Goal: Task Accomplishment & Management: Manage account settings

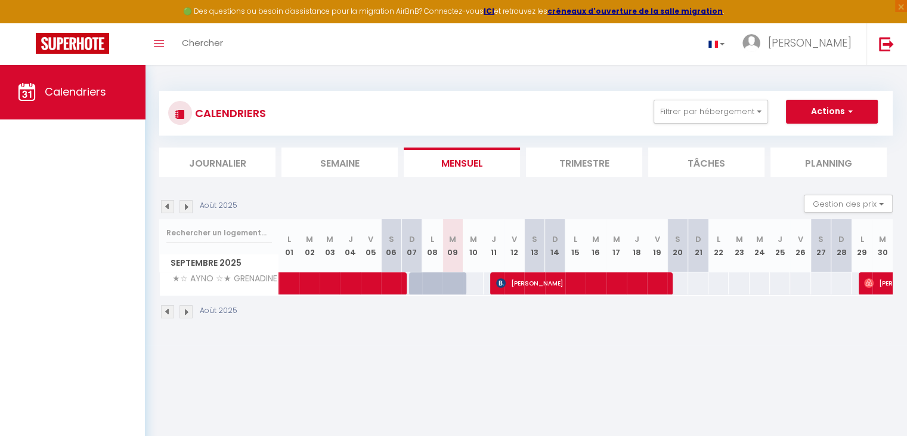
click at [196, 313] on div "Août 2025" at bounding box center [200, 311] width 82 height 13
click at [186, 311] on img at bounding box center [186, 311] width 13 height 13
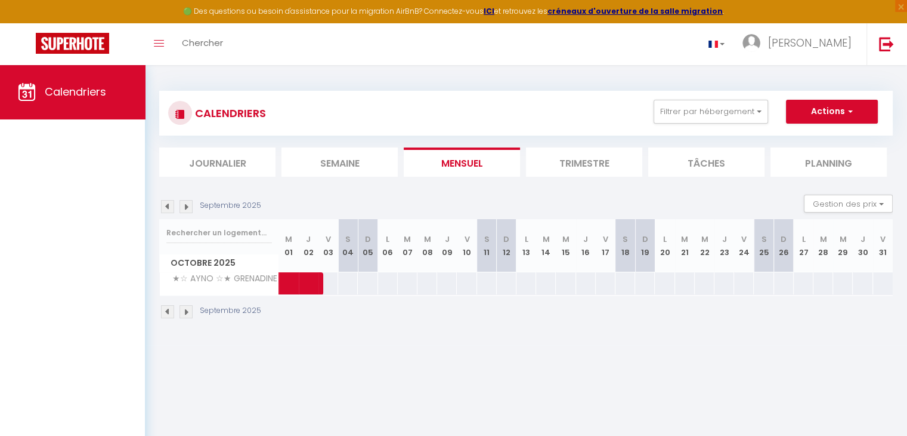
click at [166, 312] on img at bounding box center [167, 311] width 13 height 13
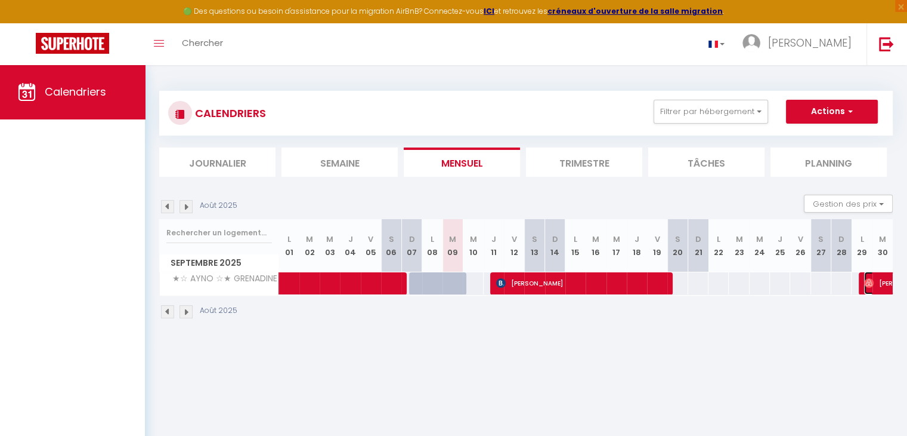
click at [881, 282] on span "[PERSON_NAME]" at bounding box center [919, 282] width 110 height 23
select select "OK"
select select "0"
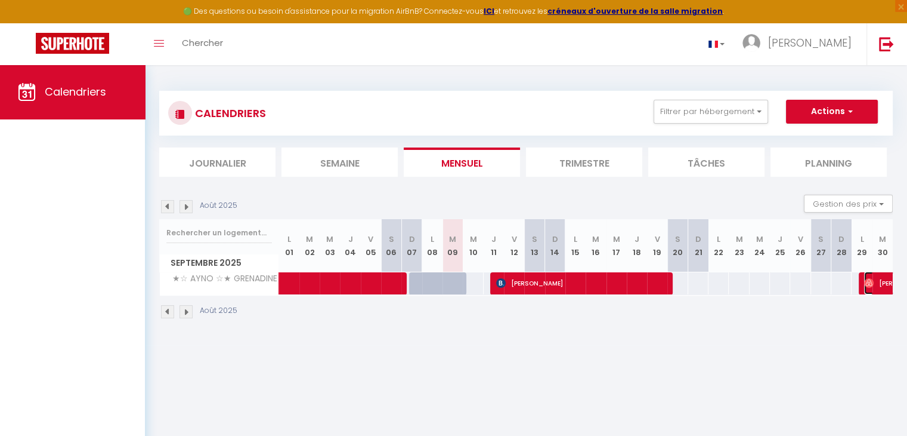
select select "1"
select select
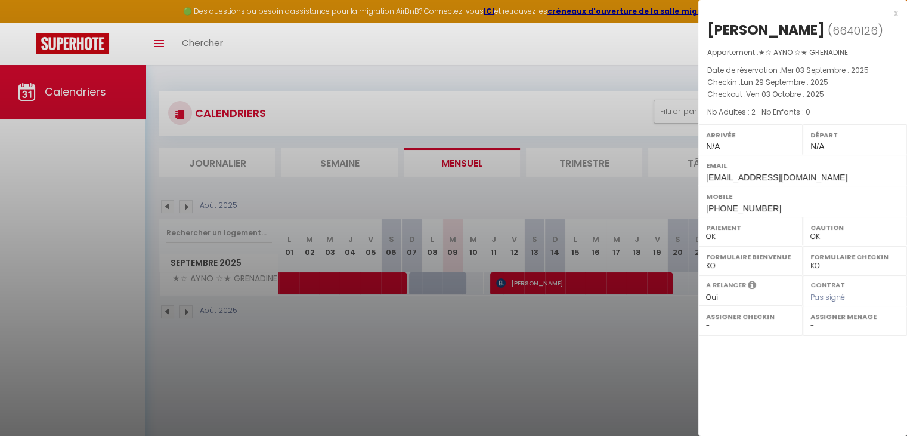
click at [185, 311] on div at bounding box center [453, 218] width 907 height 436
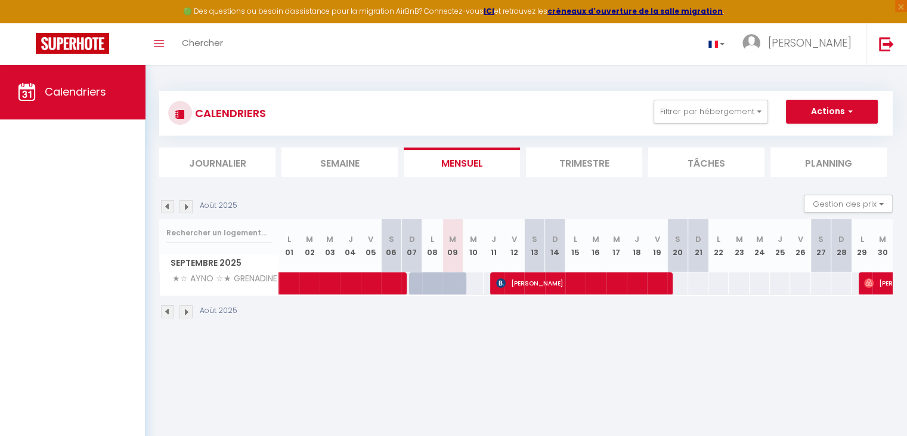
click at [187, 311] on img at bounding box center [186, 311] width 13 height 13
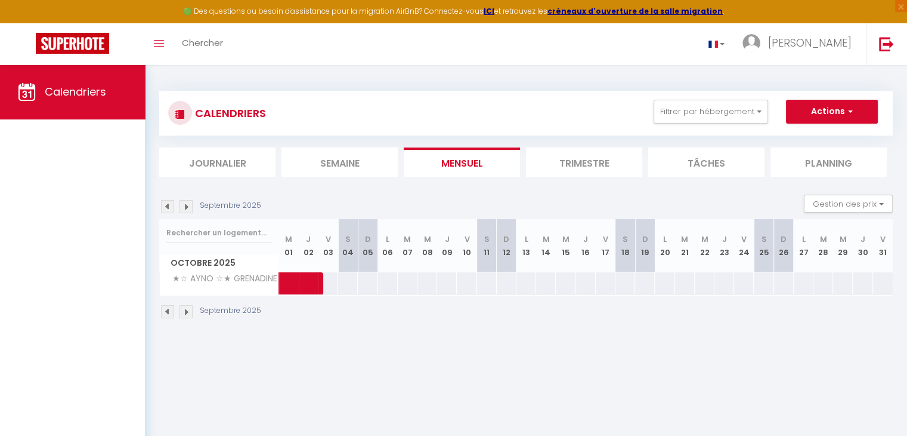
click at [184, 309] on img at bounding box center [186, 311] width 13 height 13
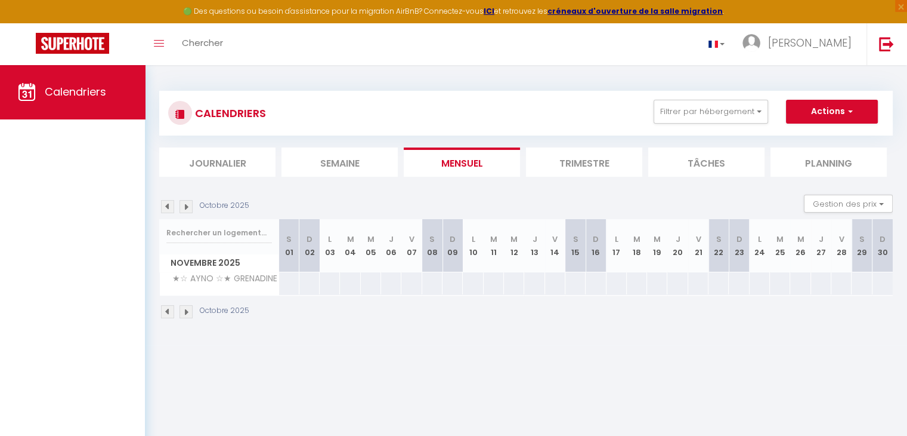
click at [189, 311] on img at bounding box center [186, 311] width 13 height 13
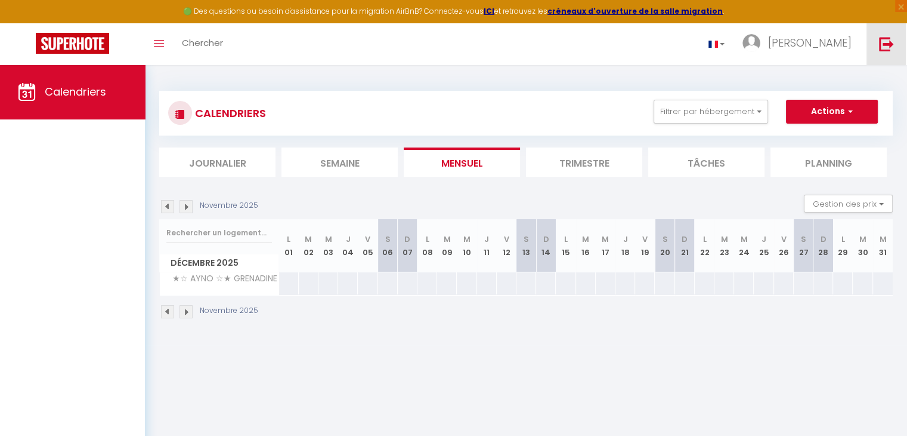
click at [887, 44] on img at bounding box center [886, 43] width 15 height 15
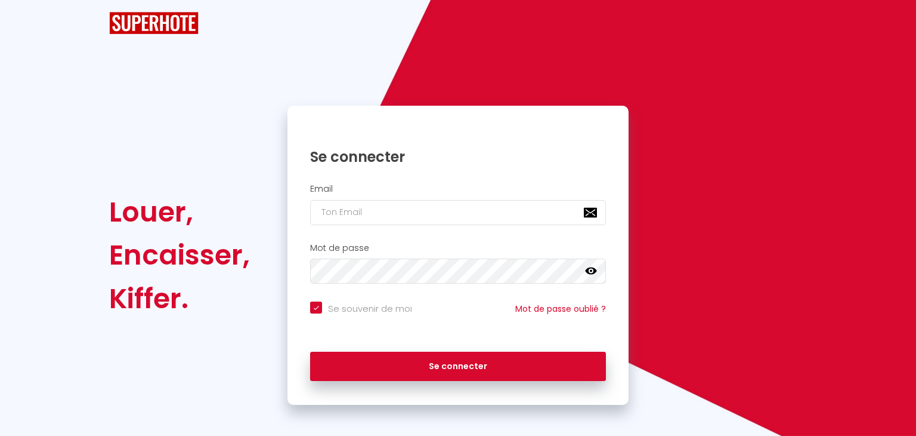
checkbox input "true"
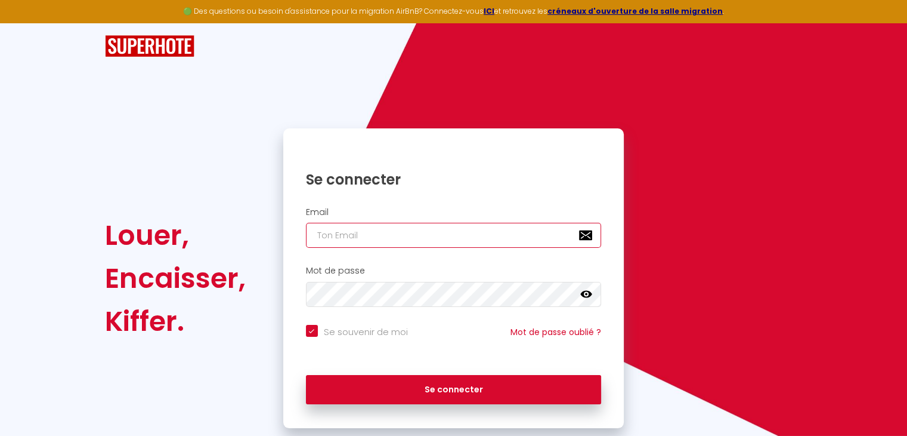
type input "[PERSON_NAME][EMAIL_ADDRESS][DOMAIN_NAME]"
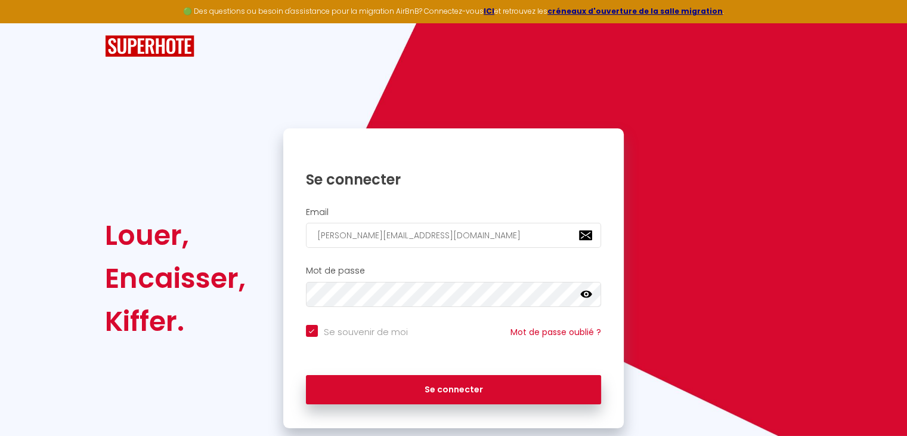
checkbox input "true"
